Goal: Transaction & Acquisition: Purchase product/service

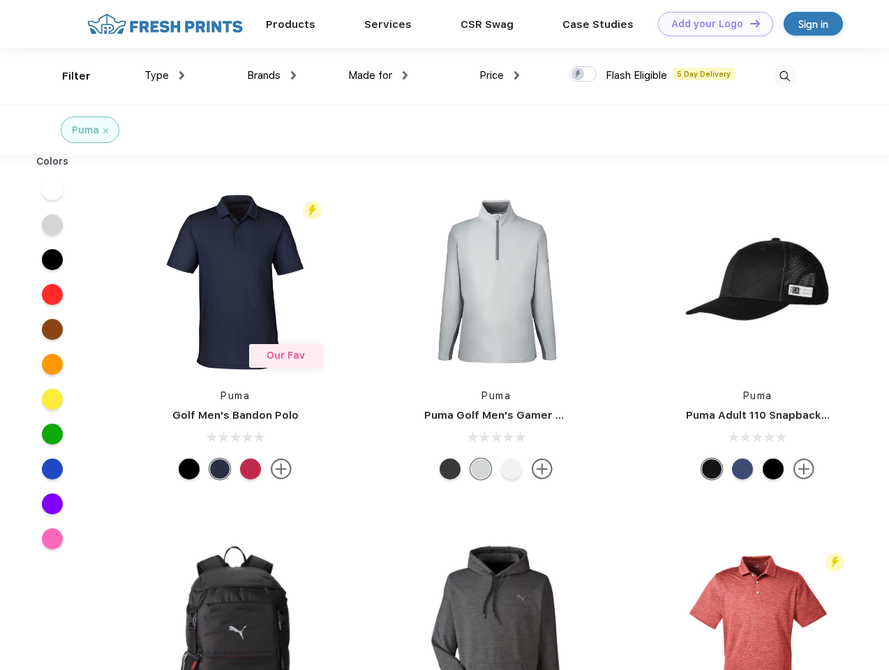
click at [710, 24] on link "Add your Logo Design Tool" at bounding box center [715, 24] width 115 height 24
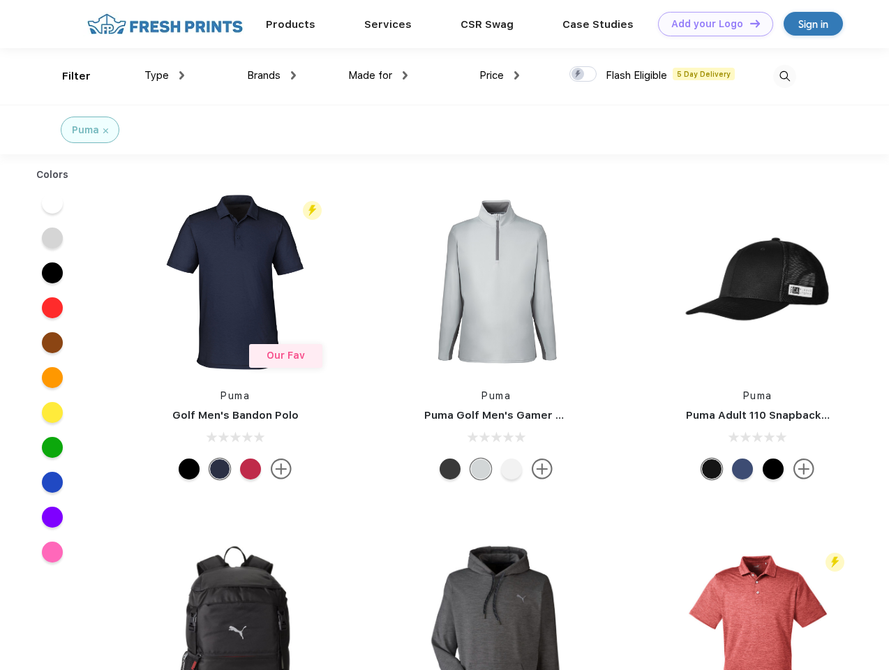
click at [0, 0] on div "Design Tool" at bounding box center [0, 0] width 0 height 0
click at [749, 23] on link "Add your Logo Design Tool" at bounding box center [715, 24] width 115 height 24
click at [67, 76] on div "Filter" at bounding box center [76, 76] width 29 height 16
click at [165, 75] on span "Type" at bounding box center [156, 75] width 24 height 13
click at [271, 75] on span "Brands" at bounding box center [263, 75] width 33 height 13
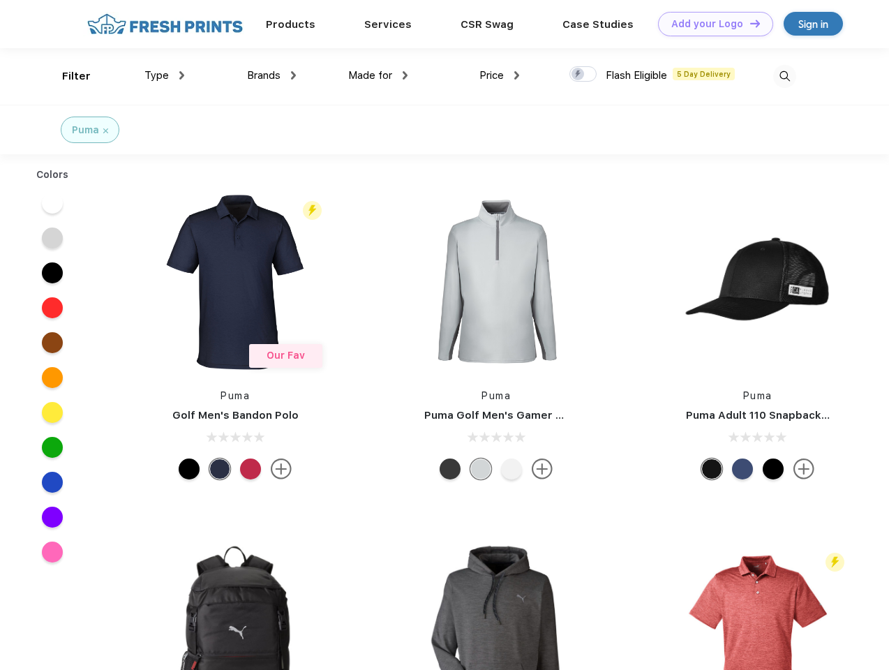
click at [378, 75] on span "Made for" at bounding box center [370, 75] width 44 height 13
click at [500, 75] on span "Price" at bounding box center [491, 75] width 24 height 13
click at [583, 75] on div at bounding box center [582, 73] width 27 height 15
click at [578, 75] on input "checkbox" at bounding box center [573, 70] width 9 height 9
click at [784, 76] on img at bounding box center [784, 76] width 23 height 23
